Goal: Information Seeking & Learning: Learn about a topic

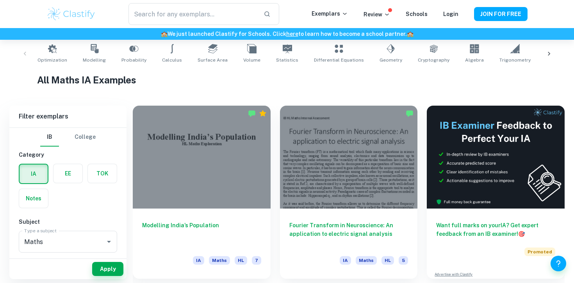
scroll to position [158, 0]
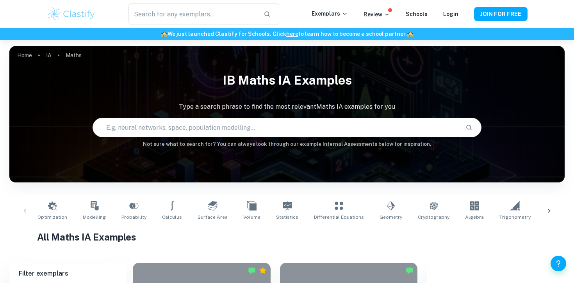
click at [315, 127] on input "text" at bounding box center [276, 128] width 366 height 22
type input "space"
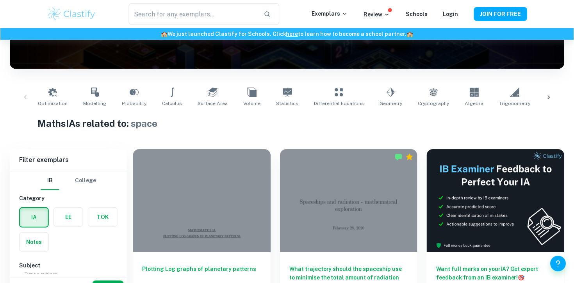
scroll to position [149, 0]
